Goal: Task Accomplishment & Management: Use online tool/utility

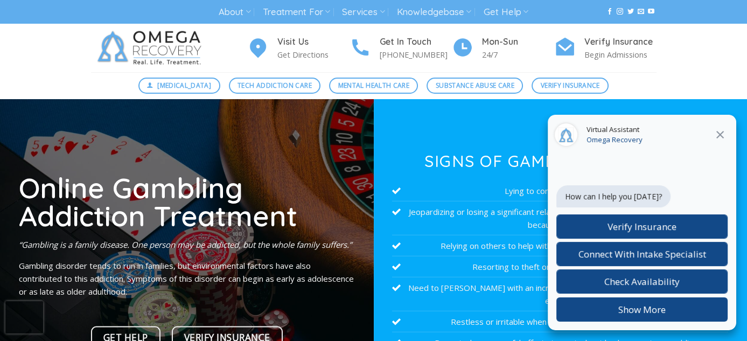
click at [720, 135] on icon at bounding box center [719, 134] width 13 height 13
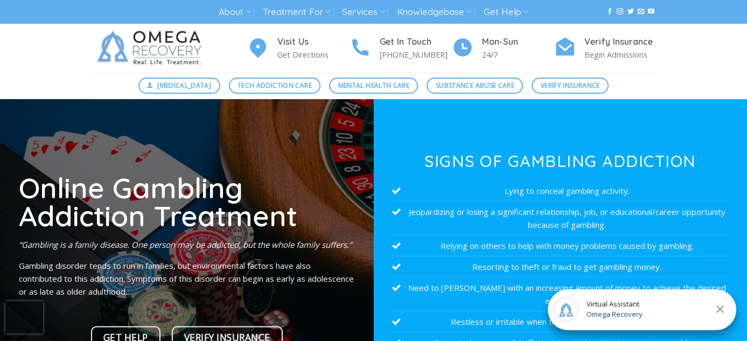
click at [57, 81] on div "Digital Detox Tech Addiction Care Mental Health Care Substance Abuse Care Verif…" at bounding box center [373, 85] width 747 height 27
click at [689, 74] on div "Digital Detox Tech Addiction Care Mental Health Care Substance Abuse Care Verif…" at bounding box center [373, 85] width 747 height 27
click at [165, 50] on img at bounding box center [151, 48] width 121 height 48
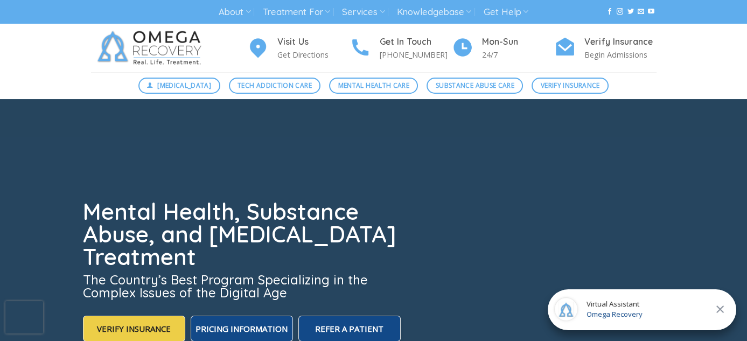
click at [633, 314] on span "Omega Recovery" at bounding box center [614, 314] width 56 height 11
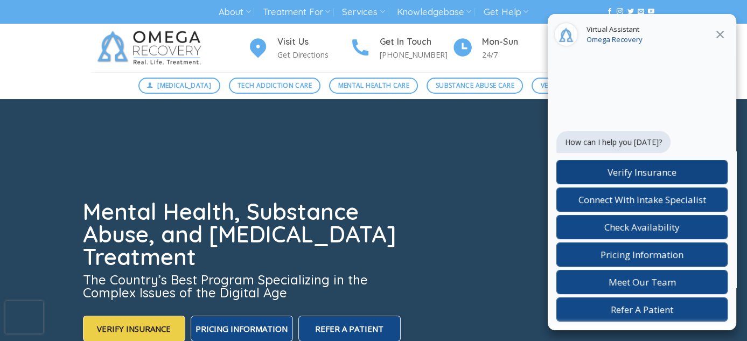
click at [651, 166] on span "Verify Insurance" at bounding box center [641, 172] width 69 height 12
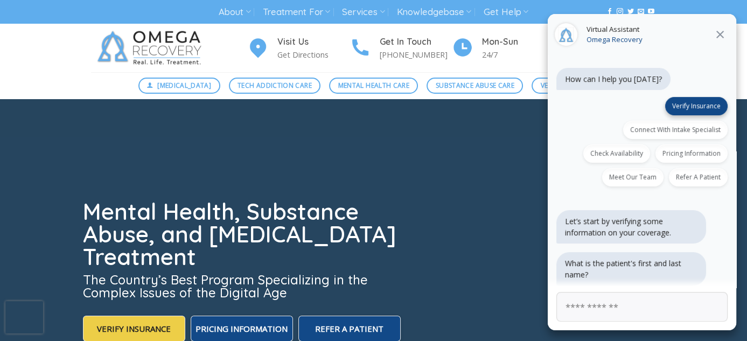
scroll to position [3, 0]
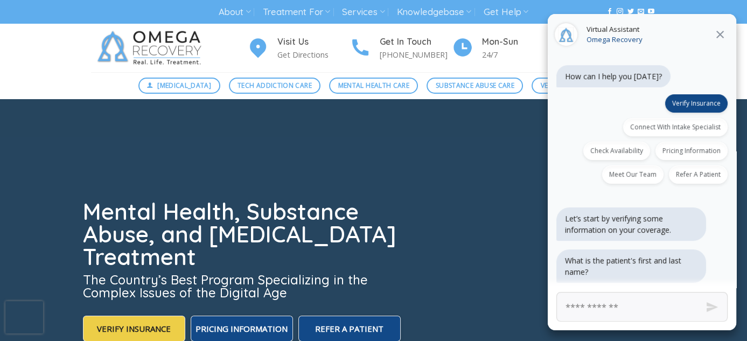
click at [721, 31] on icon at bounding box center [719, 34] width 13 height 13
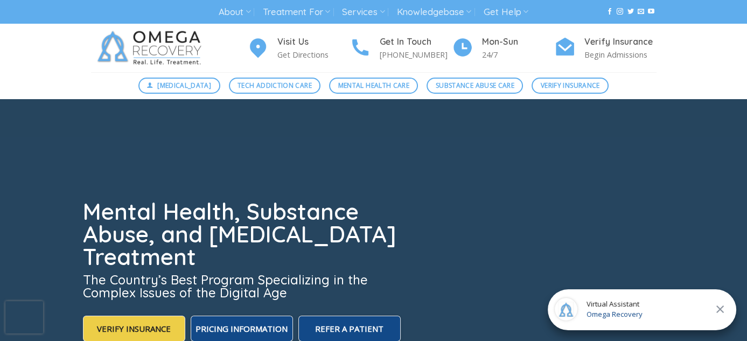
click at [502, 180] on div at bounding box center [373, 260] width 581 height 323
